Goal: Task Accomplishment & Management: Manage account settings

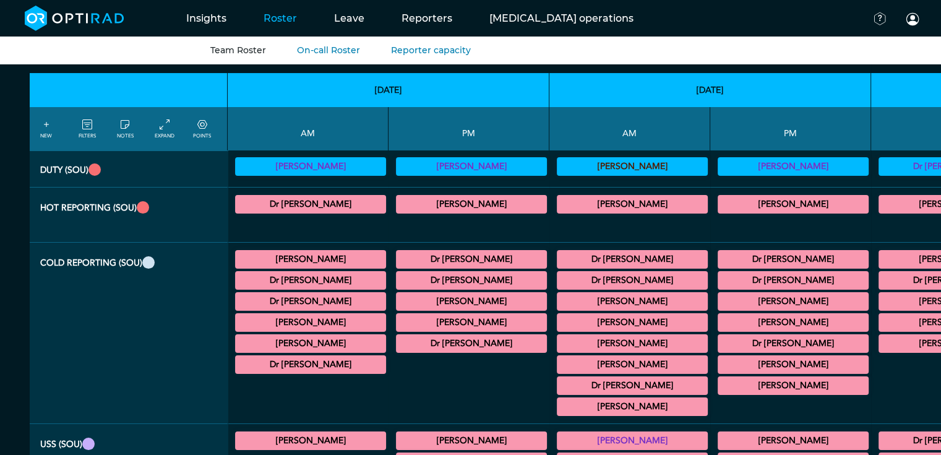
scroll to position [66, 0]
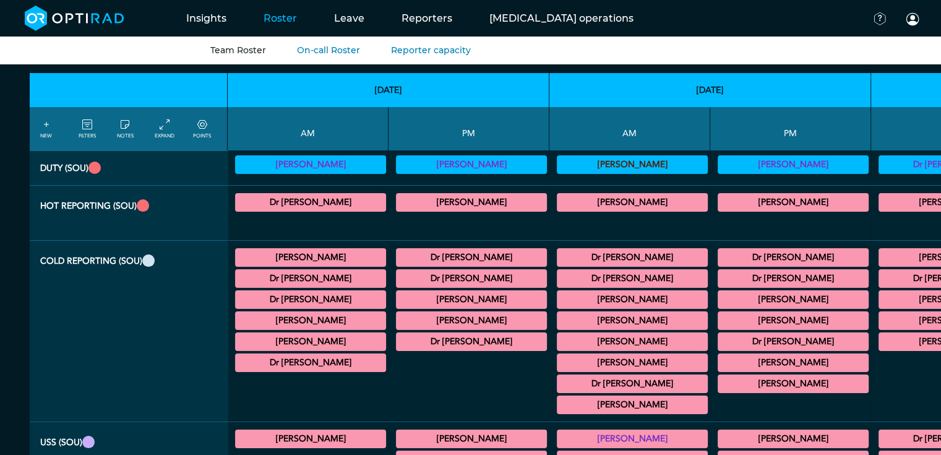
click at [558, 279] on summary "Dr [PERSON_NAME]" at bounding box center [631, 278] width 147 height 15
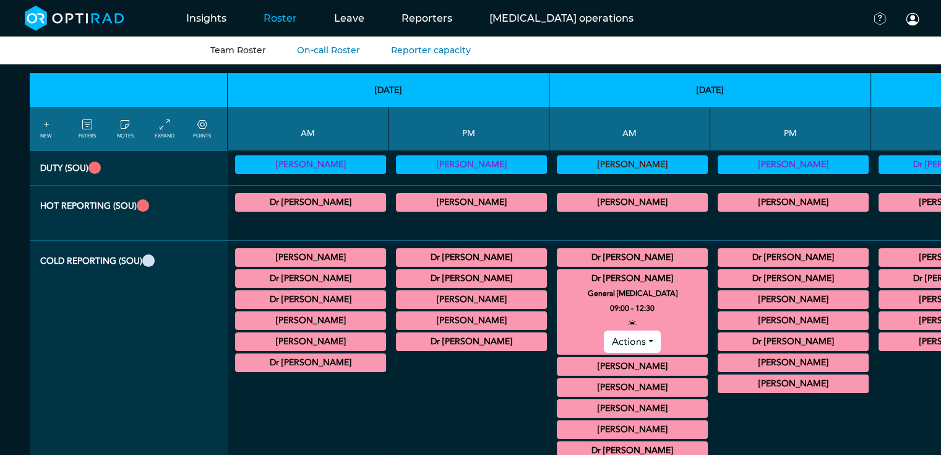
click at [719, 271] on summary "Dr [PERSON_NAME]" at bounding box center [792, 278] width 147 height 15
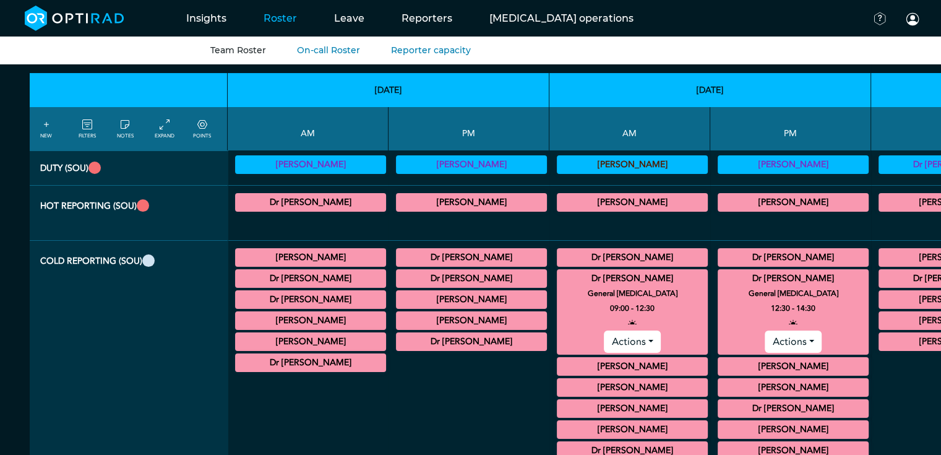
click at [764, 339] on button "Actions" at bounding box center [792, 341] width 56 height 22
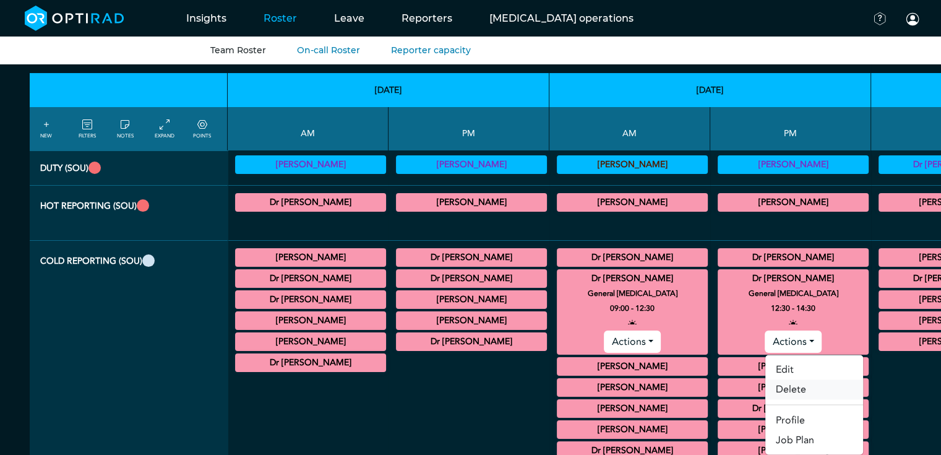
click at [765, 390] on link "Delete" at bounding box center [814, 389] width 98 height 20
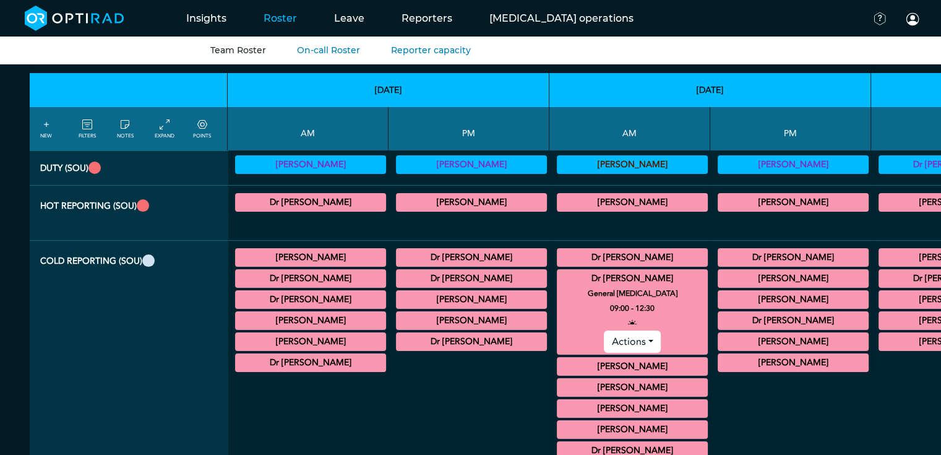
click at [558, 281] on summary "Dr [PERSON_NAME]" at bounding box center [631, 278] width 147 height 15
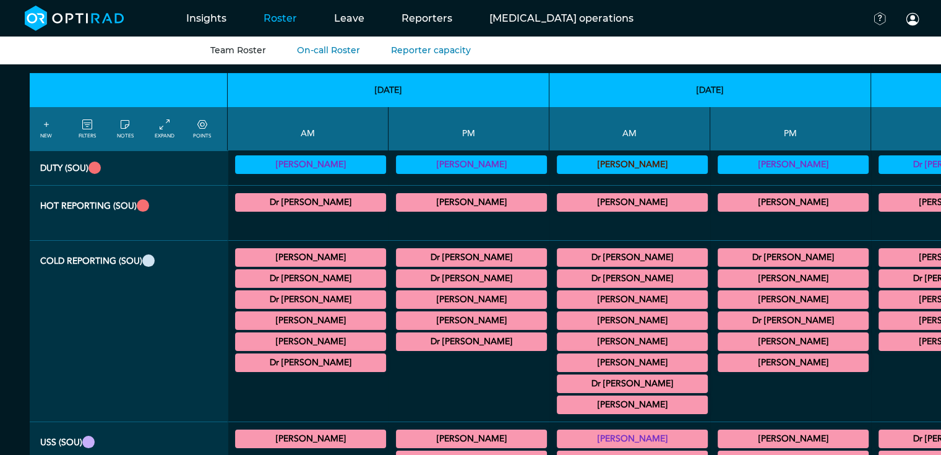
click at [719, 313] on summary "Dr [PERSON_NAME]" at bounding box center [792, 320] width 147 height 15
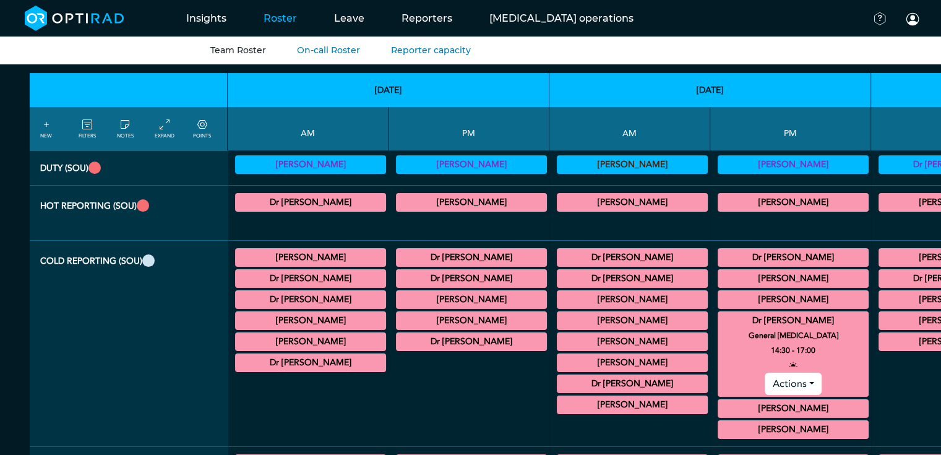
click at [764, 382] on button "Actions" at bounding box center [792, 383] width 56 height 22
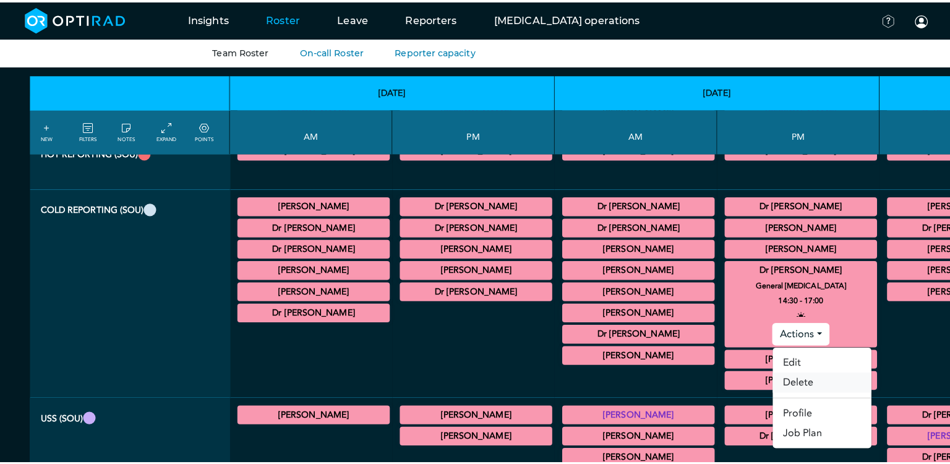
scroll to position [127, 0]
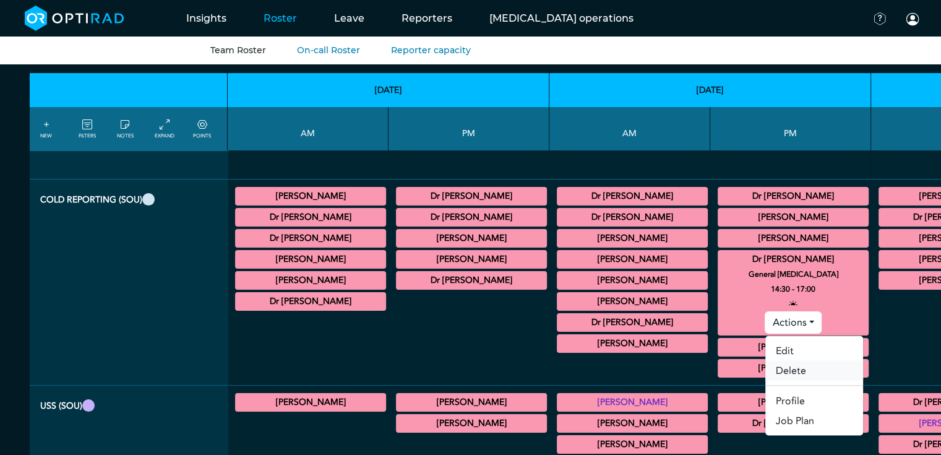
click at [765, 362] on link "Delete" at bounding box center [814, 370] width 98 height 20
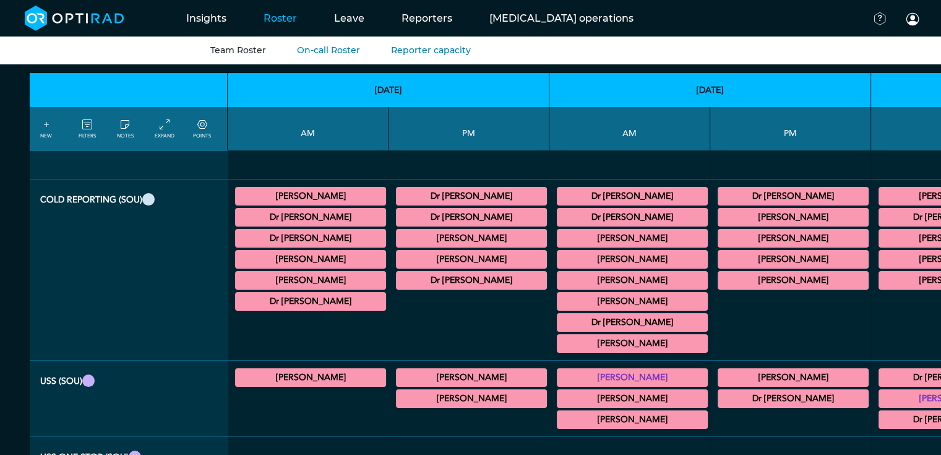
click at [558, 210] on summary "Dr [PERSON_NAME]" at bounding box center [631, 217] width 147 height 15
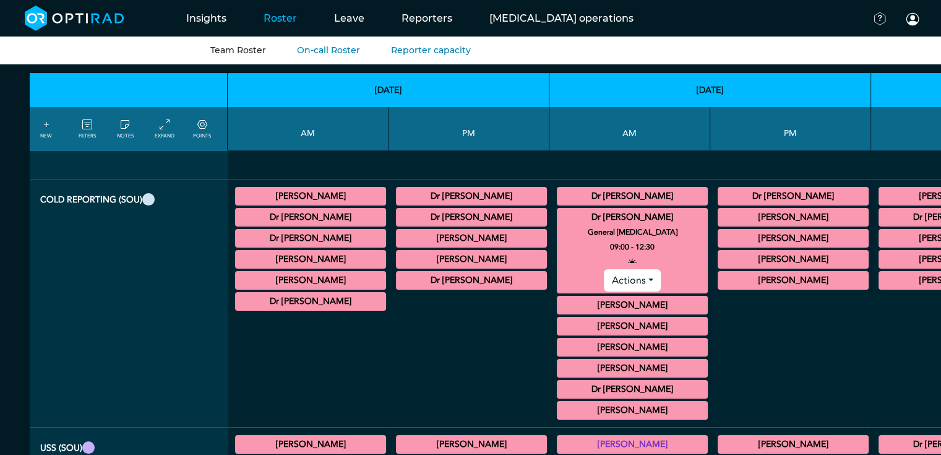
click at [604, 283] on button "Actions" at bounding box center [632, 280] width 56 height 22
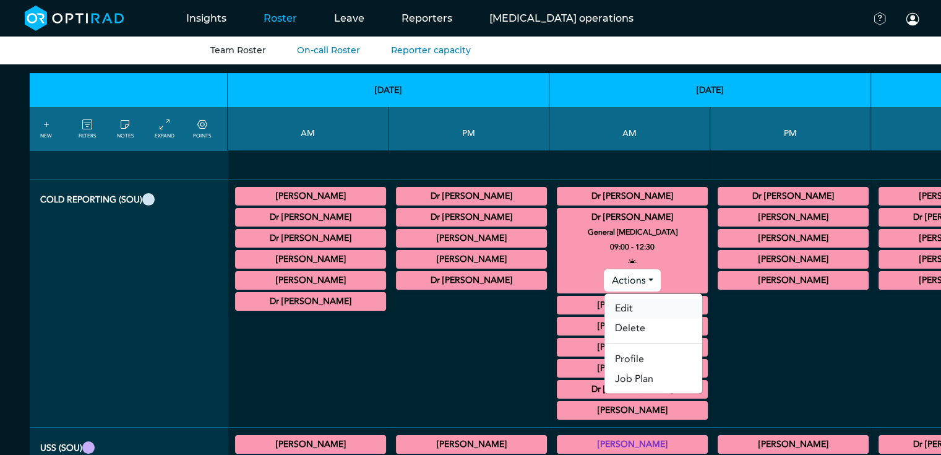
click at [604, 302] on link "Edit" at bounding box center [653, 308] width 98 height 20
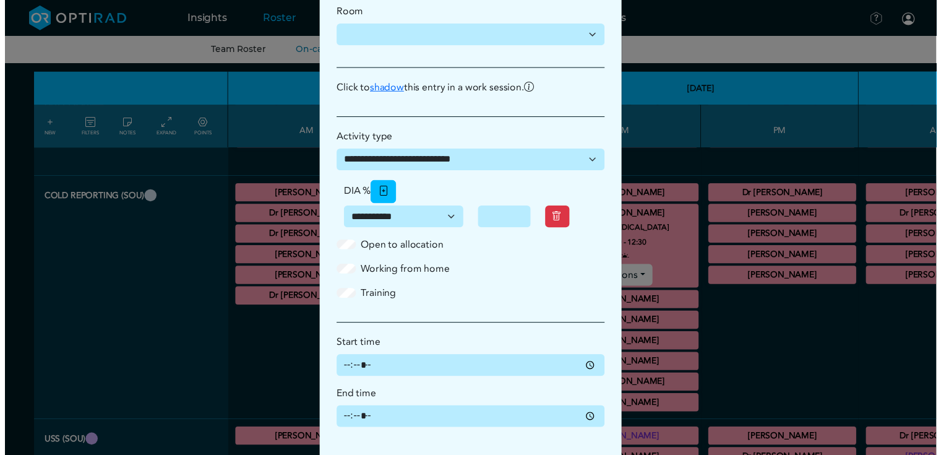
scroll to position [341, 0]
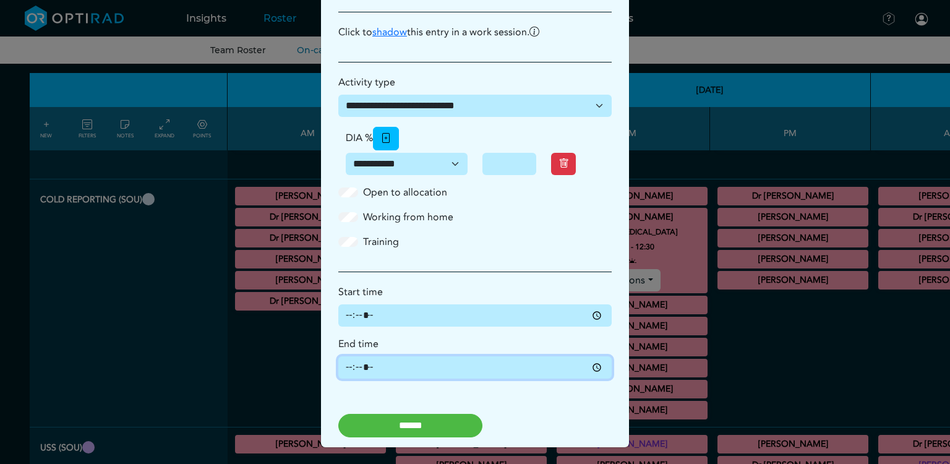
click at [594, 366] on input "*****" at bounding box center [474, 367] width 273 height 22
click at [343, 367] on input "*****" at bounding box center [474, 367] width 273 height 22
type input "*****"
click at [379, 429] on input "******" at bounding box center [410, 426] width 144 height 24
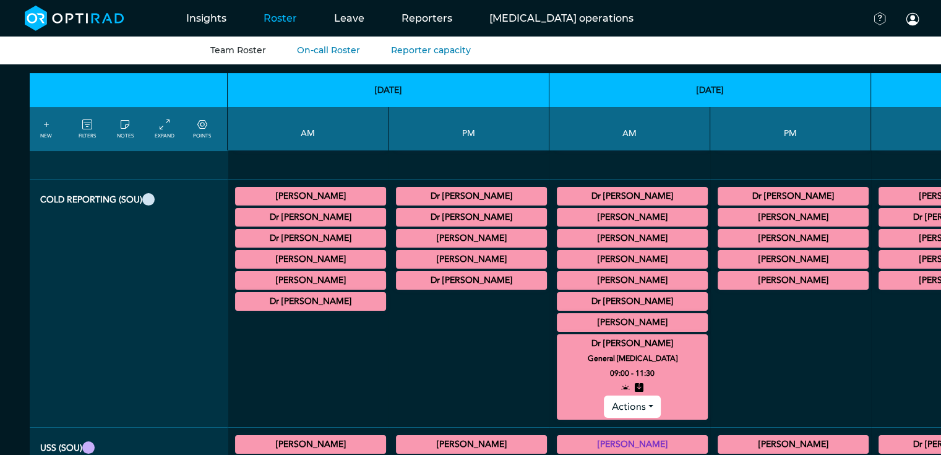
click at [558, 336] on summary "Dr [PERSON_NAME]" at bounding box center [631, 343] width 147 height 15
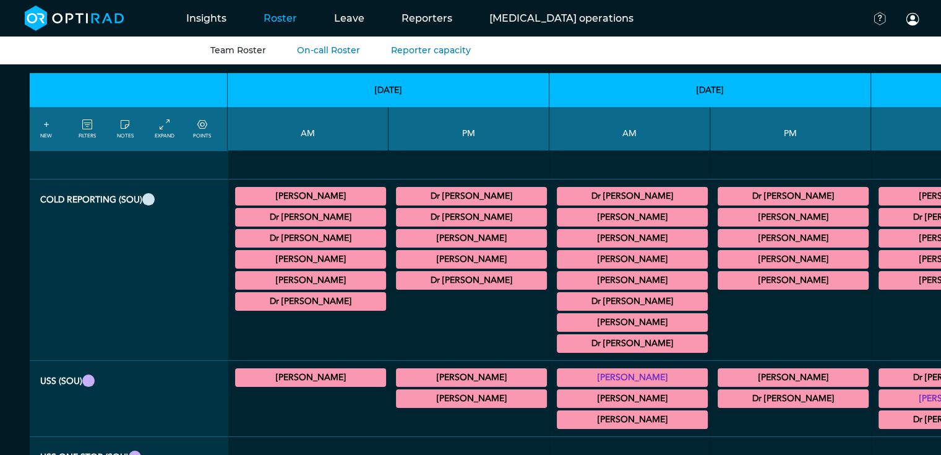
click at [558, 336] on summary "Dr [PERSON_NAME]" at bounding box center [631, 343] width 147 height 15
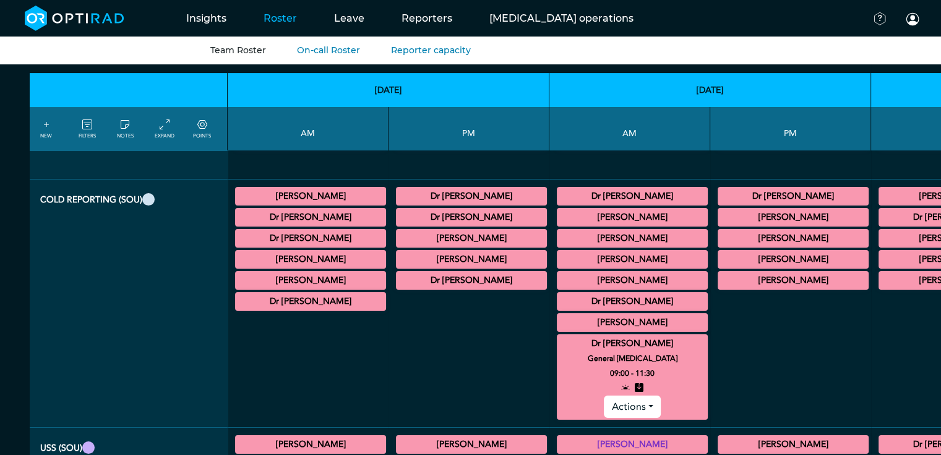
click at [558, 338] on summary "Dr [PERSON_NAME]" at bounding box center [631, 343] width 147 height 15
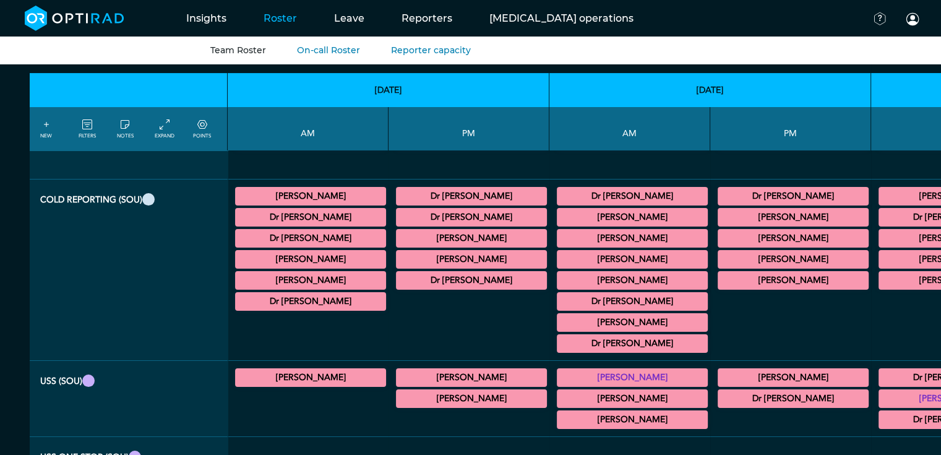
click at [558, 336] on summary "Dr [PERSON_NAME]" at bounding box center [631, 343] width 147 height 15
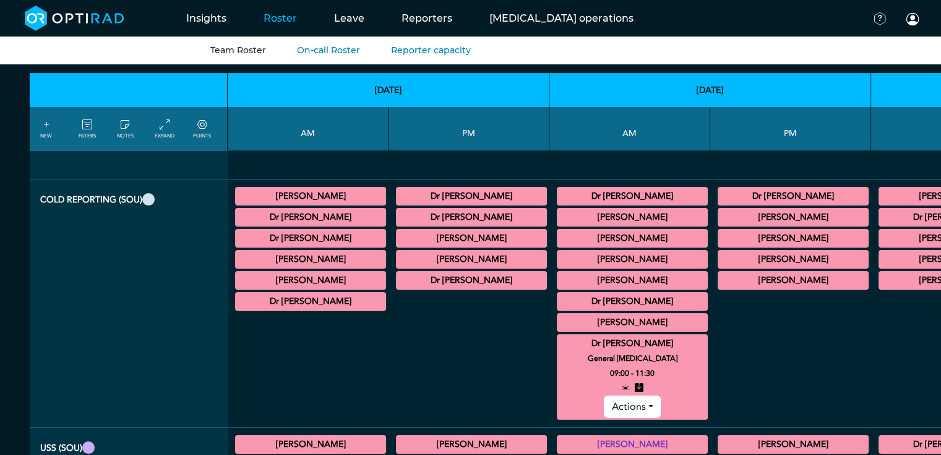
click at [202, 126] on icon at bounding box center [202, 125] width 10 height 14
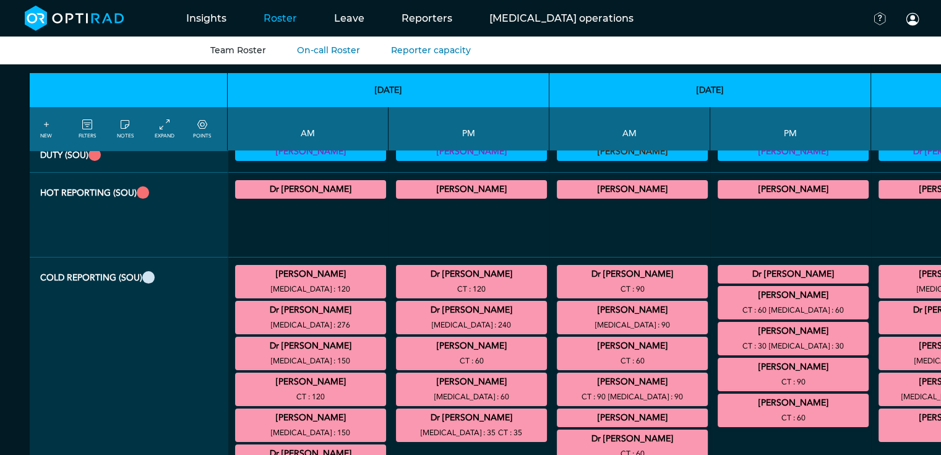
scroll to position [0, 0]
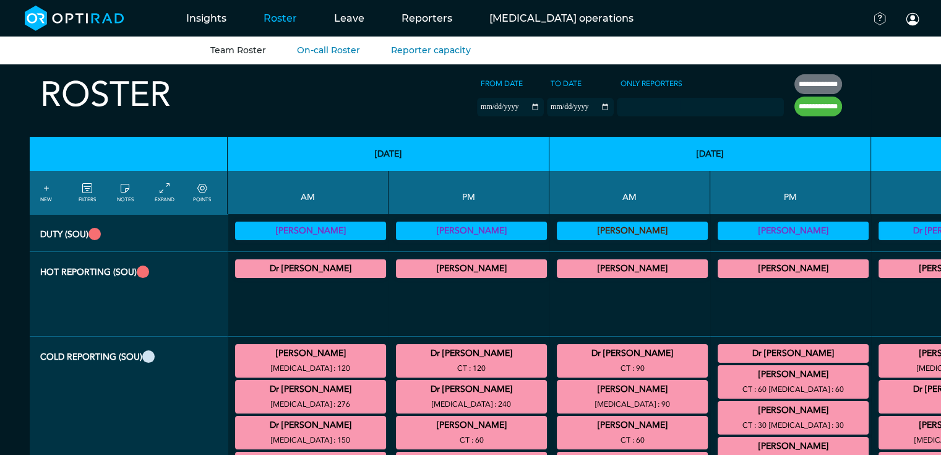
click at [199, 190] on icon at bounding box center [202, 189] width 10 height 14
